Goal: Information Seeking & Learning: Learn about a topic

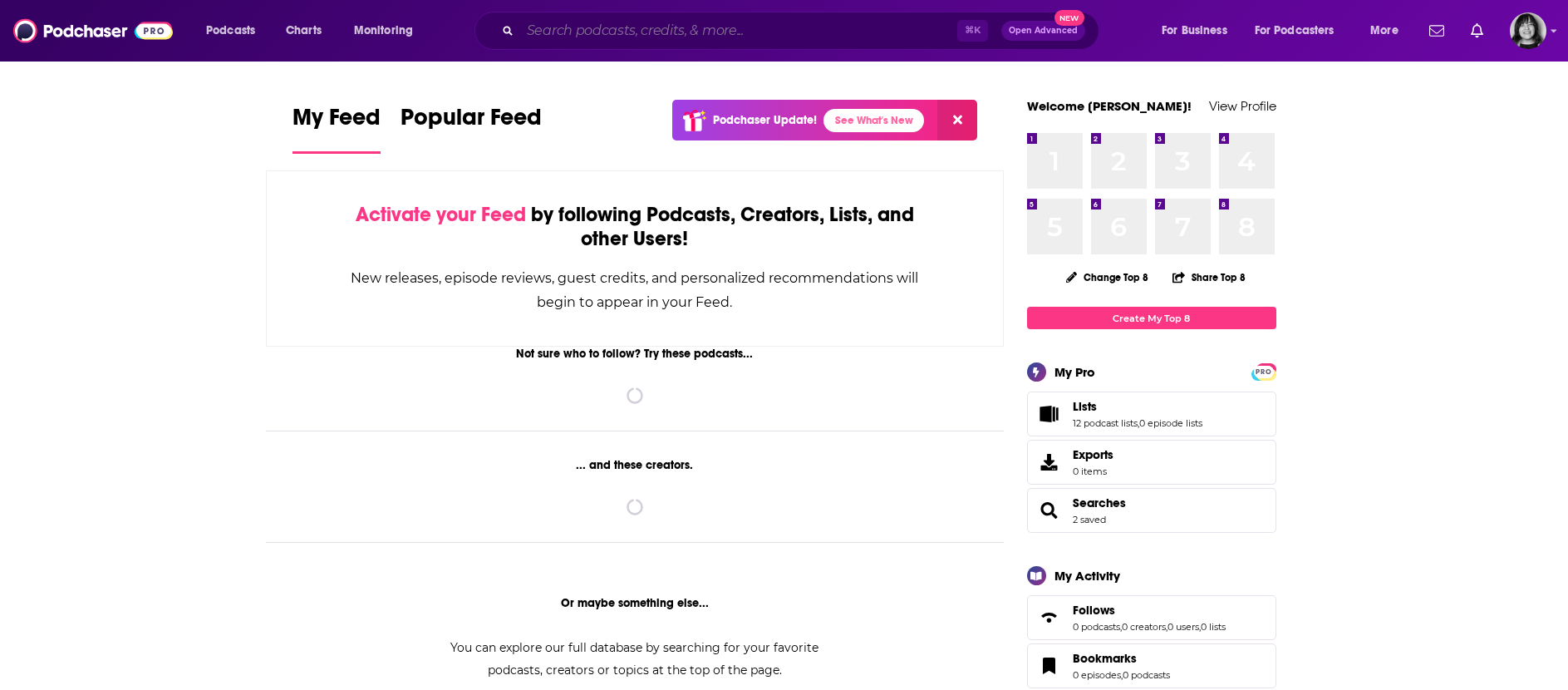
click at [588, 29] on input "Search podcasts, credits, & more..." at bounding box center [738, 31] width 437 height 26
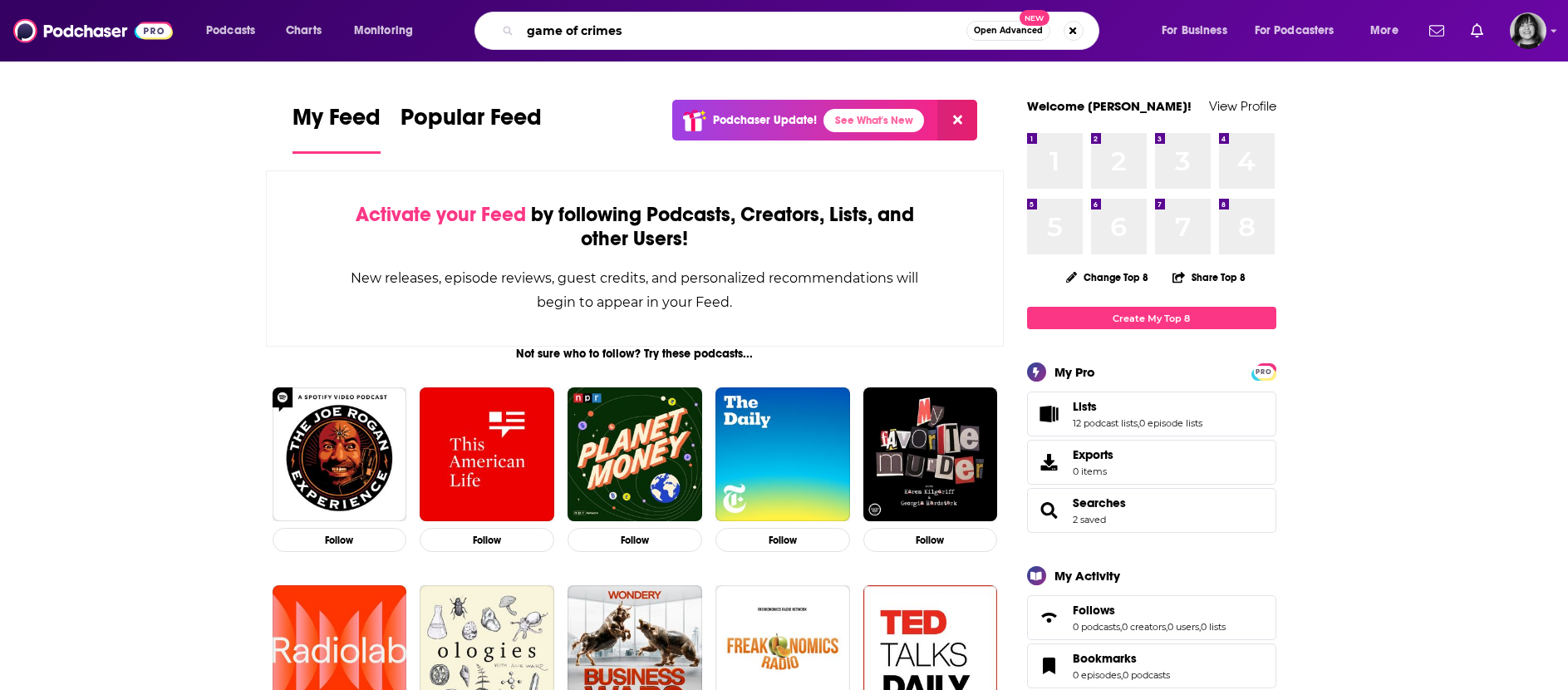
type input "game of crimes"
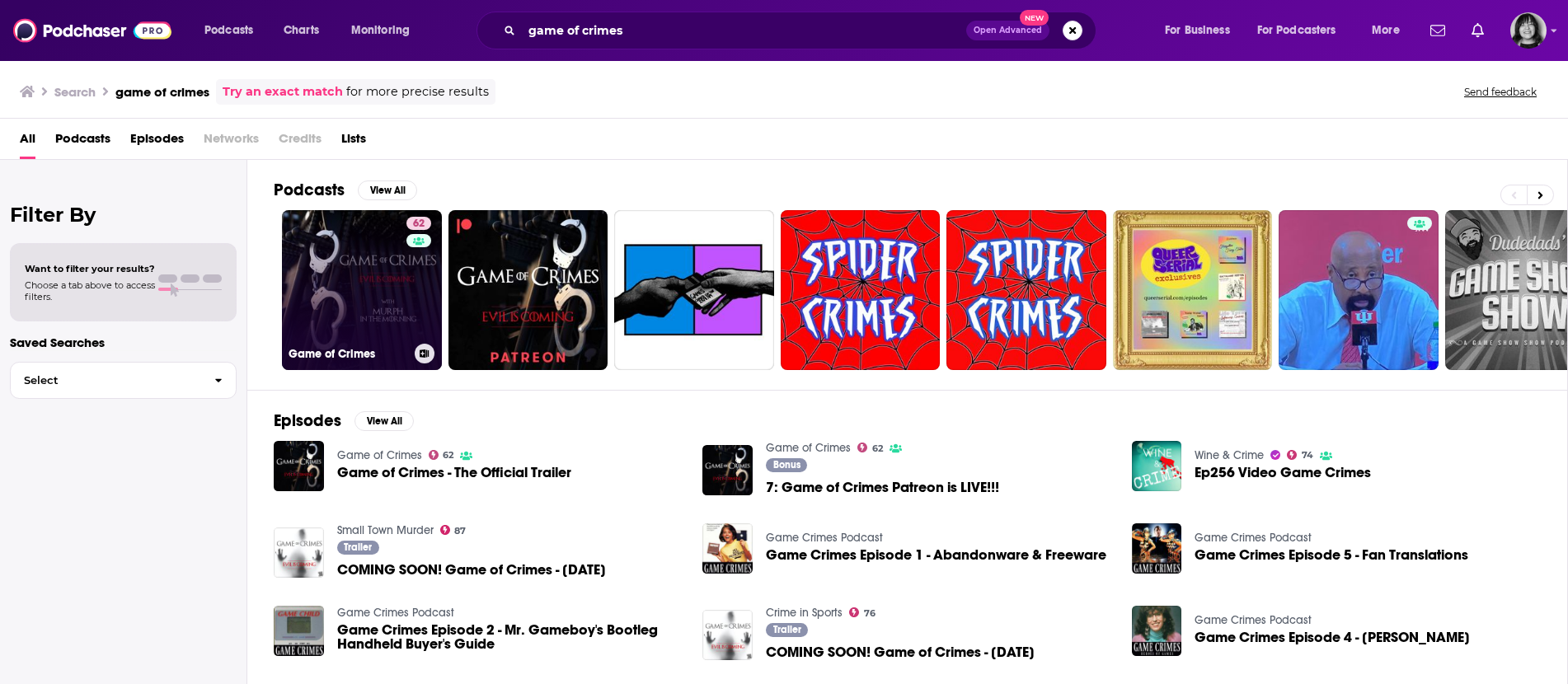
click at [368, 287] on link "62 Game of Crimes" at bounding box center [362, 290] width 160 height 160
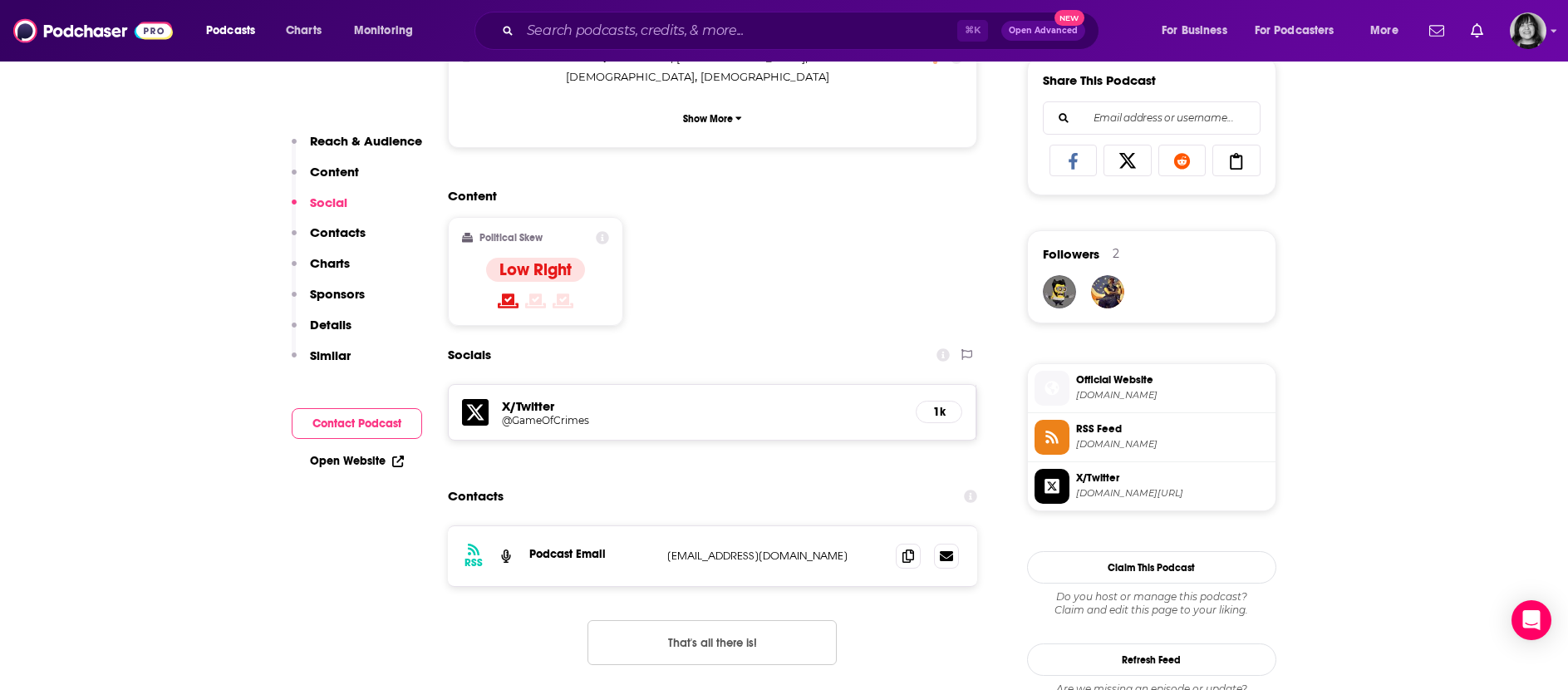
scroll to position [1343, 0]
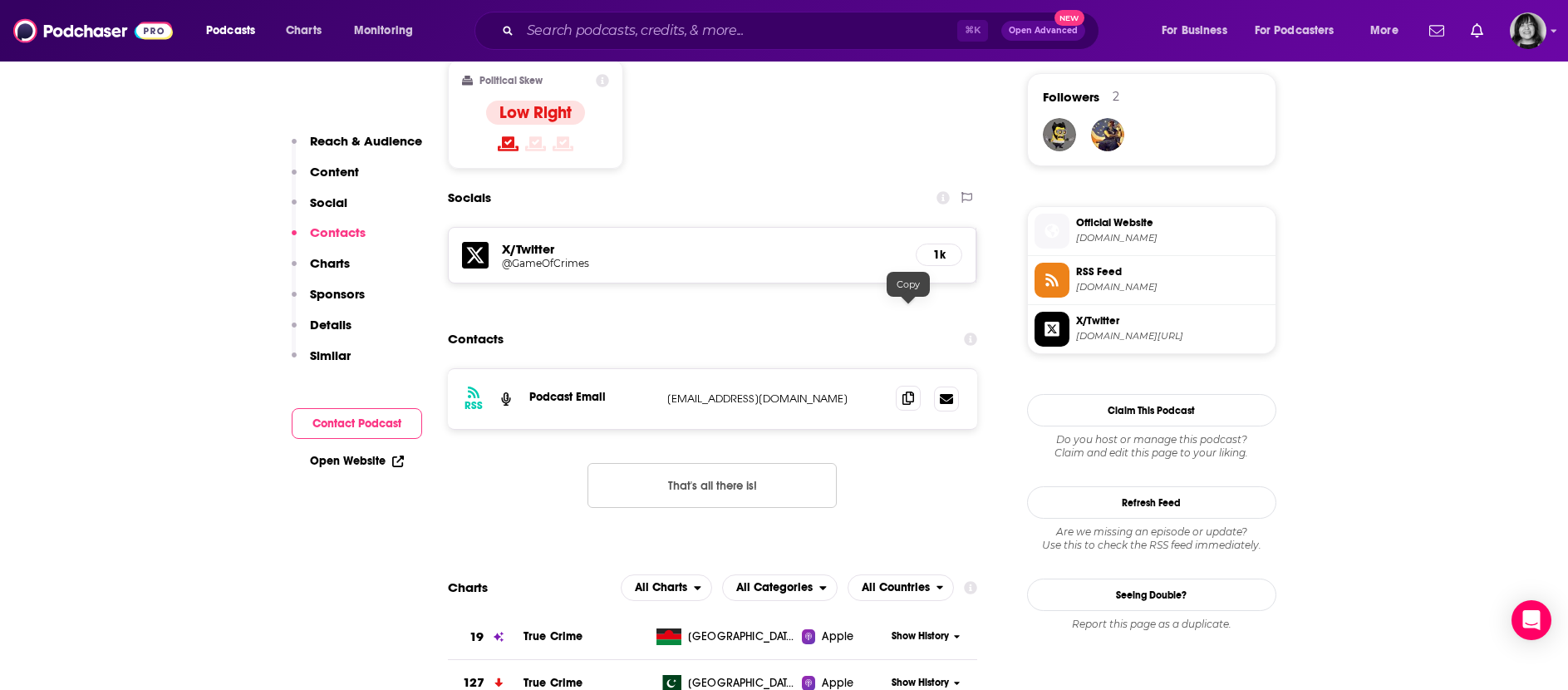
click at [899, 386] on span at bounding box center [908, 398] width 25 height 25
